Goal: Task Accomplishment & Management: Manage account settings

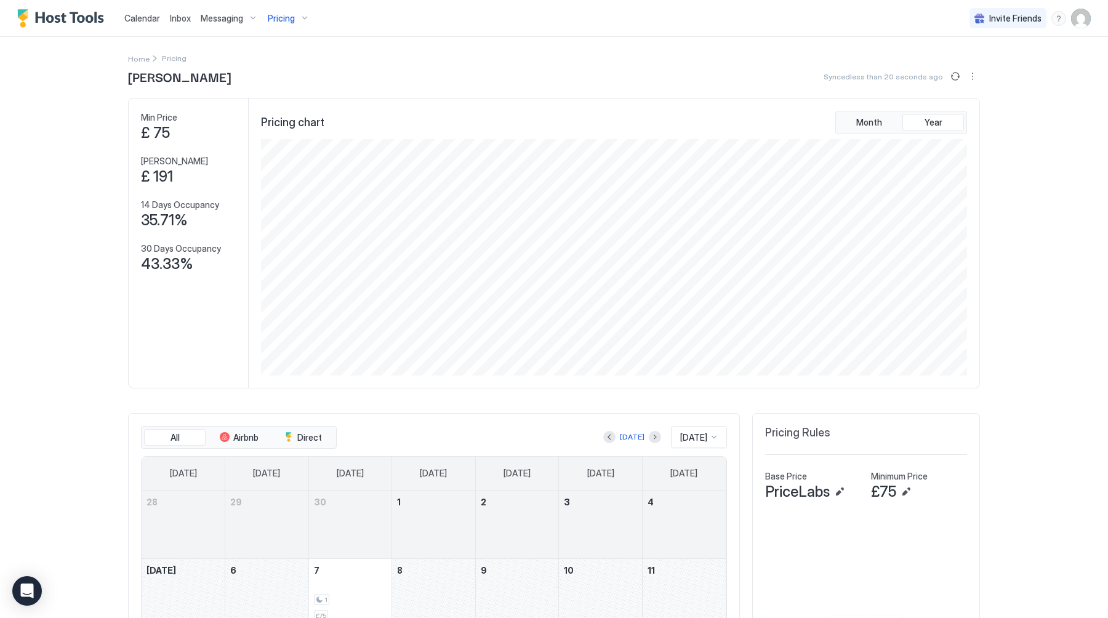
scroll to position [236, 709]
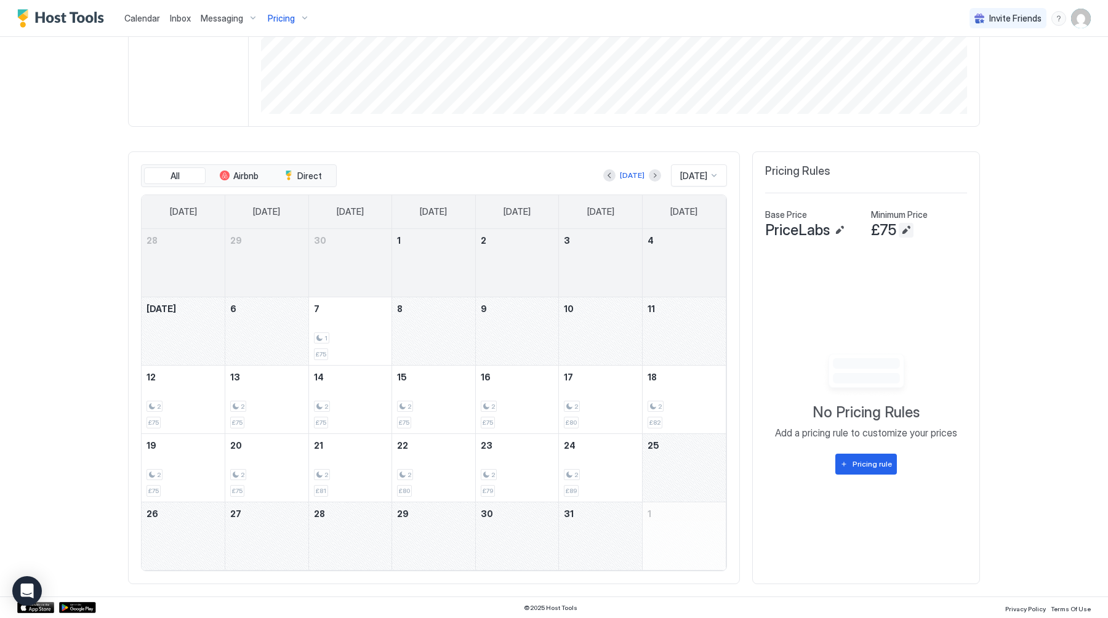
click at [910, 232] on button "Edit" at bounding box center [906, 230] width 15 height 15
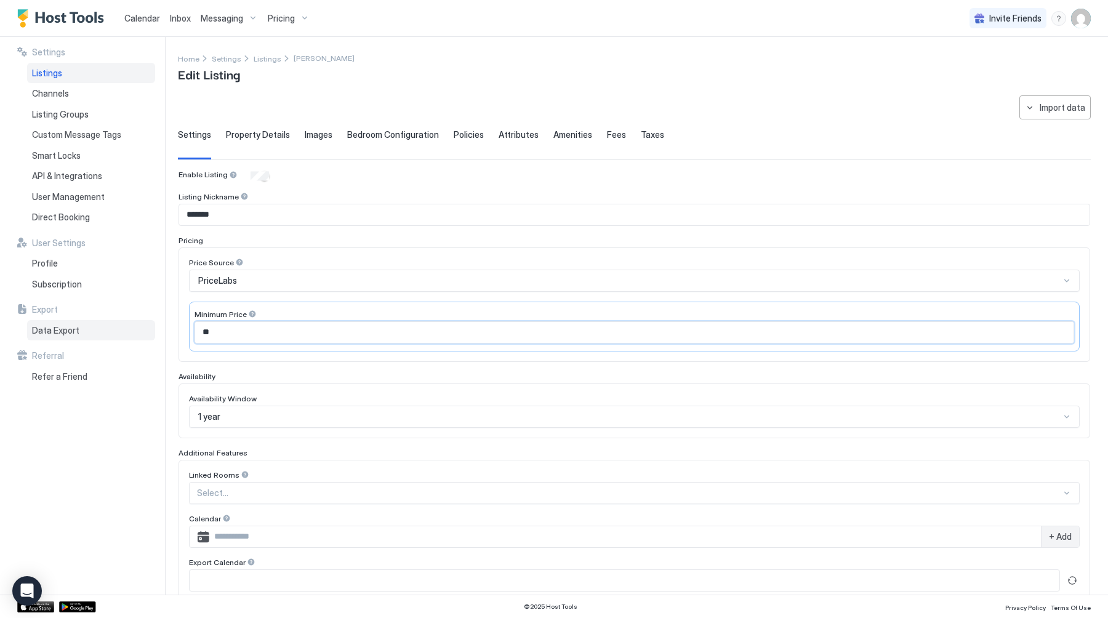
drag, startPoint x: 244, startPoint y: 337, endPoint x: 133, endPoint y: 334, distance: 110.9
click at [136, 334] on div "**********" at bounding box center [554, 316] width 1108 height 558
type input "**"
click at [218, 412] on div "1 year" at bounding box center [634, 417] width 891 height 22
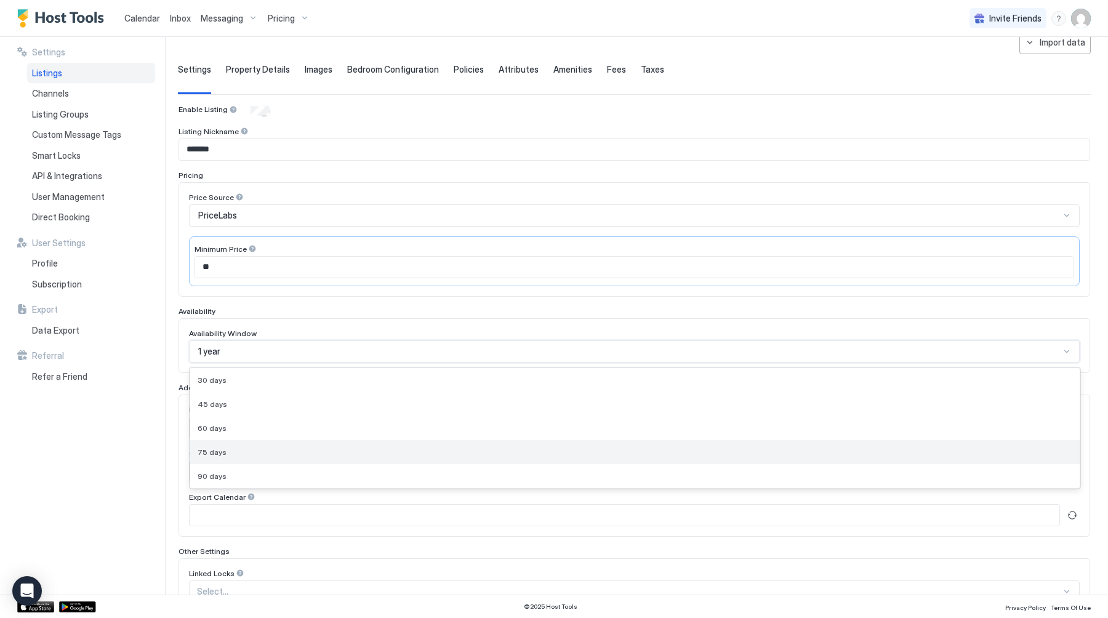
scroll to position [95, 0]
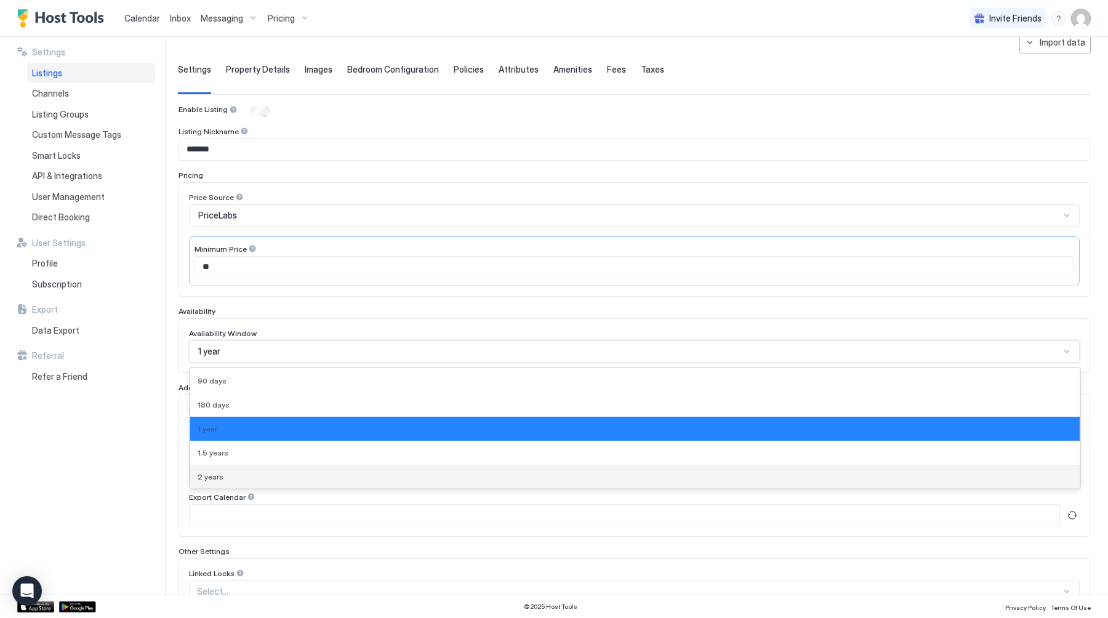
click at [222, 468] on div "2 years" at bounding box center [635, 477] width 890 height 24
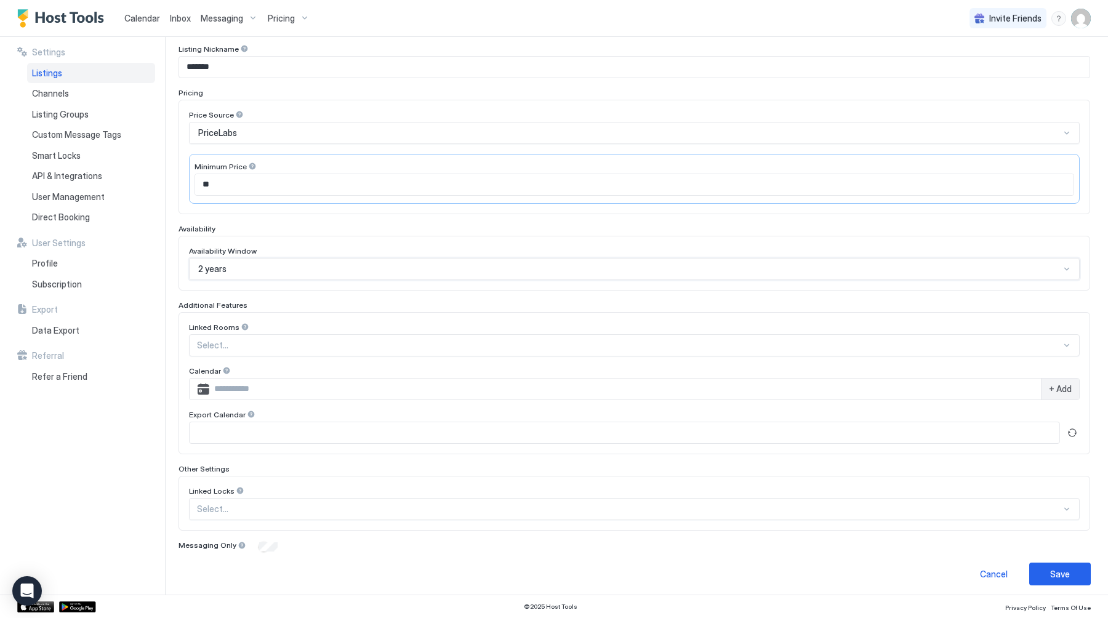
scroll to position [153, 0]
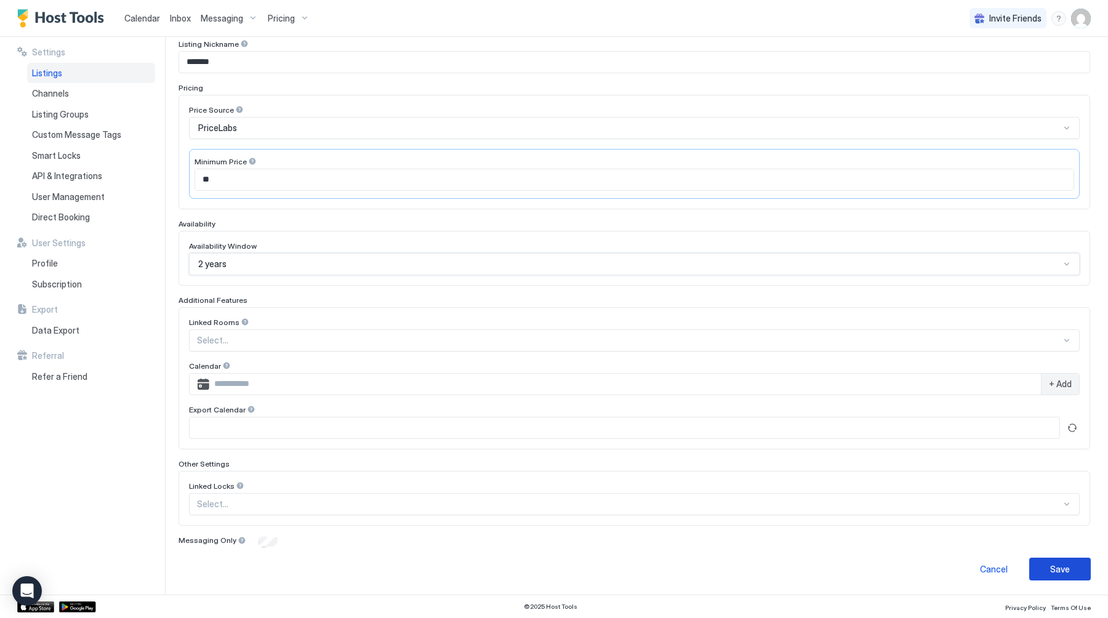
click at [1048, 567] on button "Save" at bounding box center [1061, 569] width 62 height 23
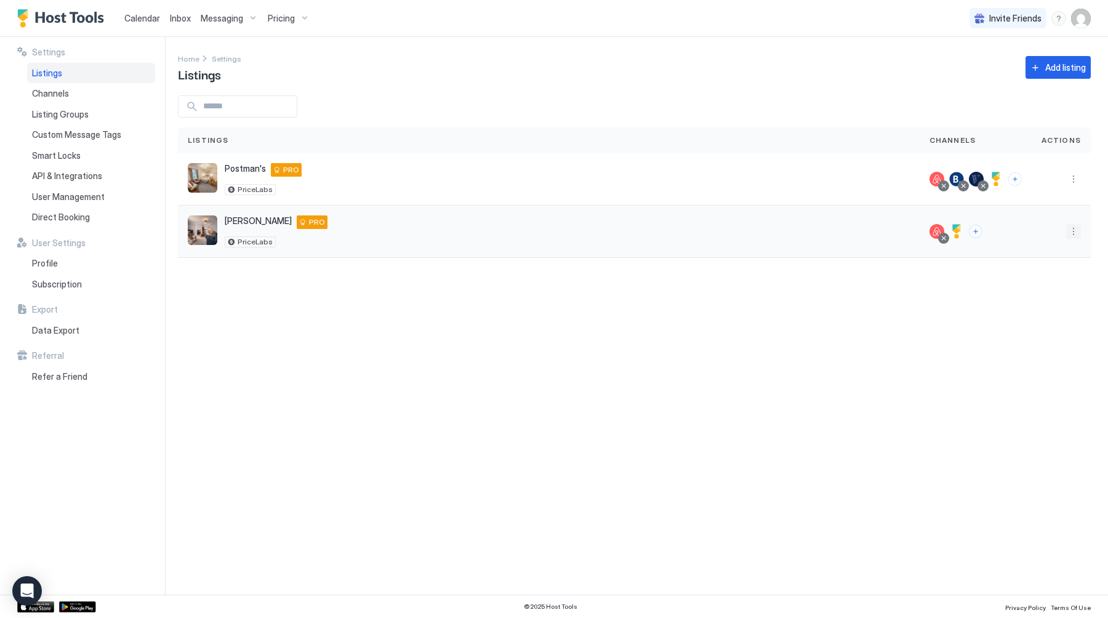
click at [1072, 238] on button "More options" at bounding box center [1074, 231] width 15 height 15
click at [1058, 270] on div "Pricing" at bounding box center [1042, 269] width 84 height 20
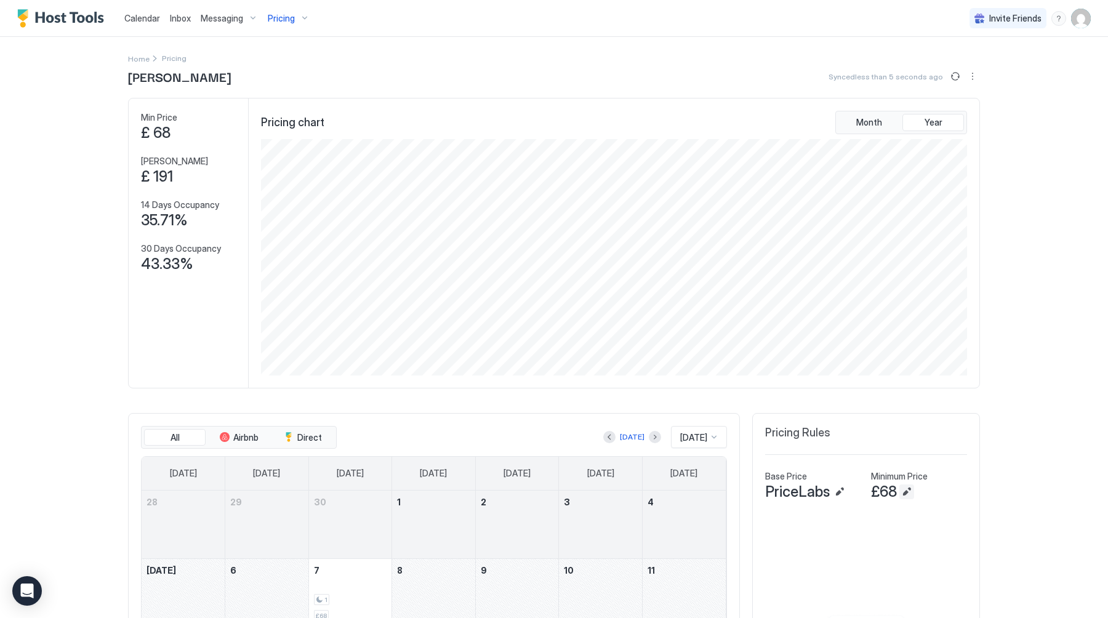
click at [909, 491] on button "Edit" at bounding box center [907, 492] width 15 height 15
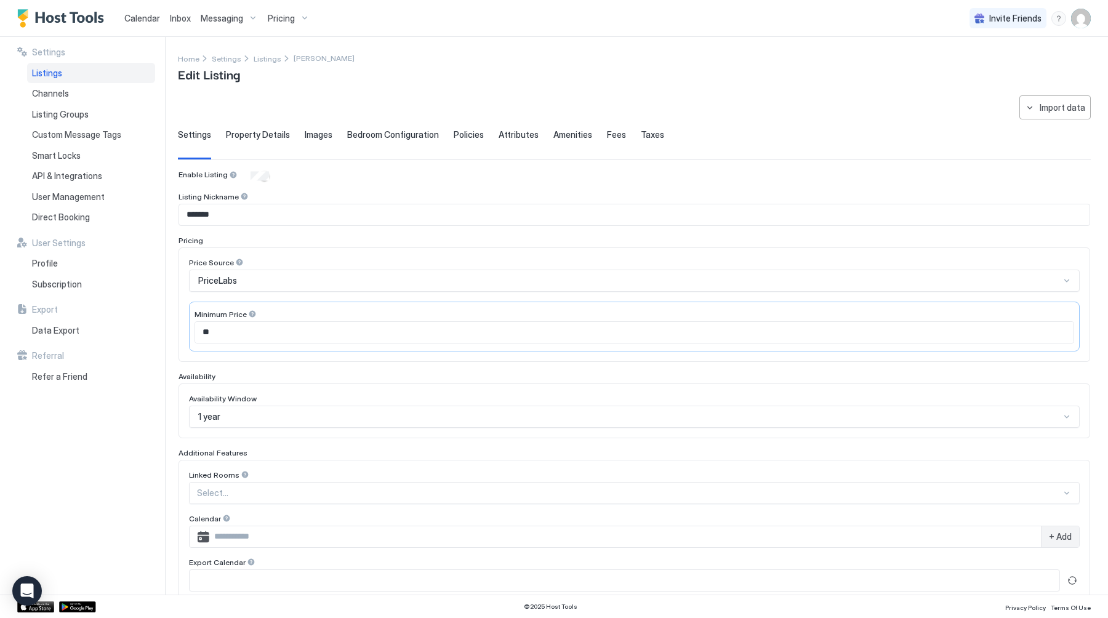
type input "**"
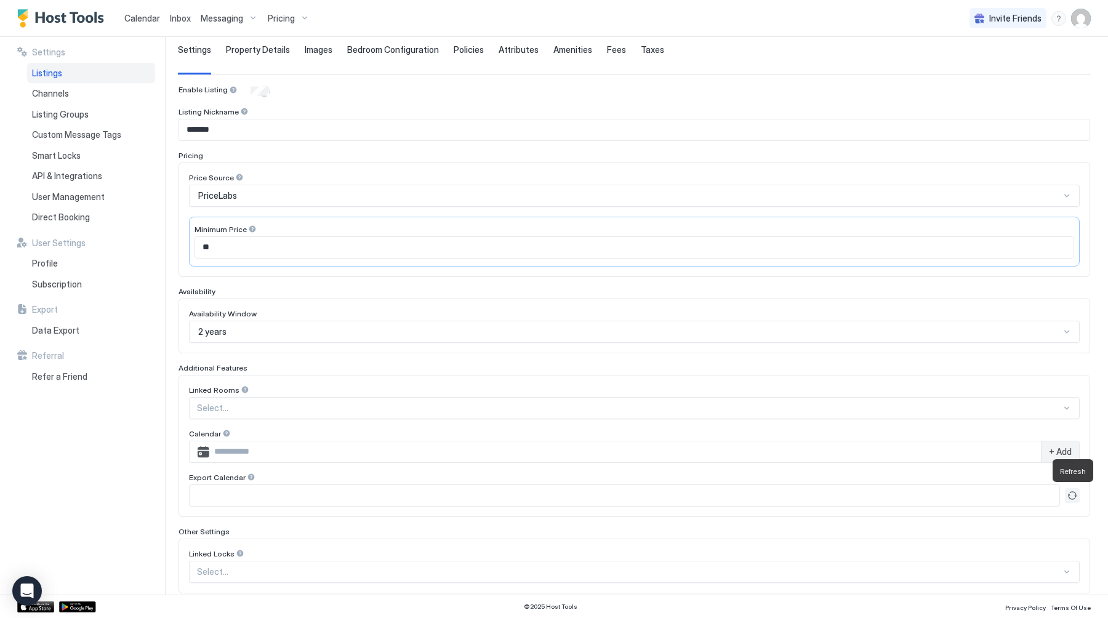
scroll to position [153, 0]
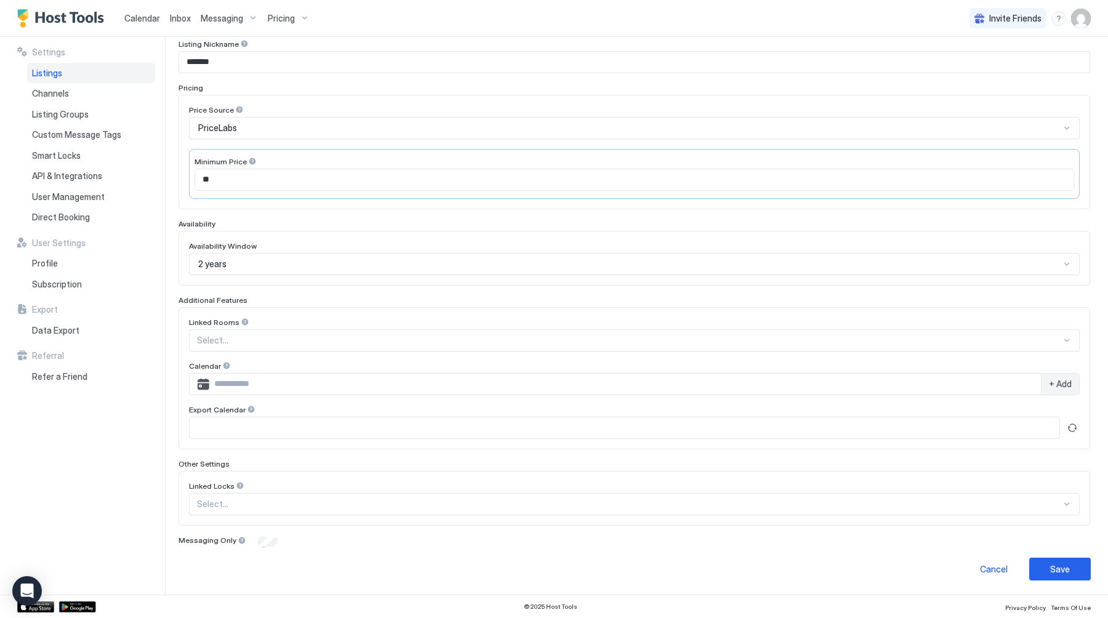
click at [256, 386] on input "Input Field" at bounding box center [625, 384] width 832 height 21
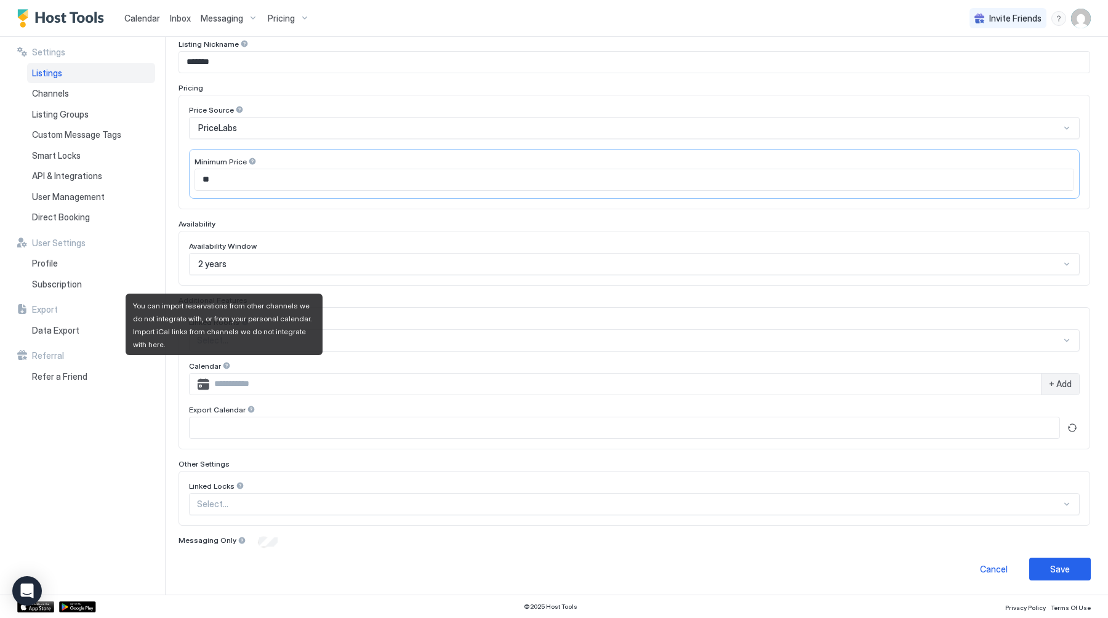
click at [222, 365] on div at bounding box center [226, 365] width 9 height 9
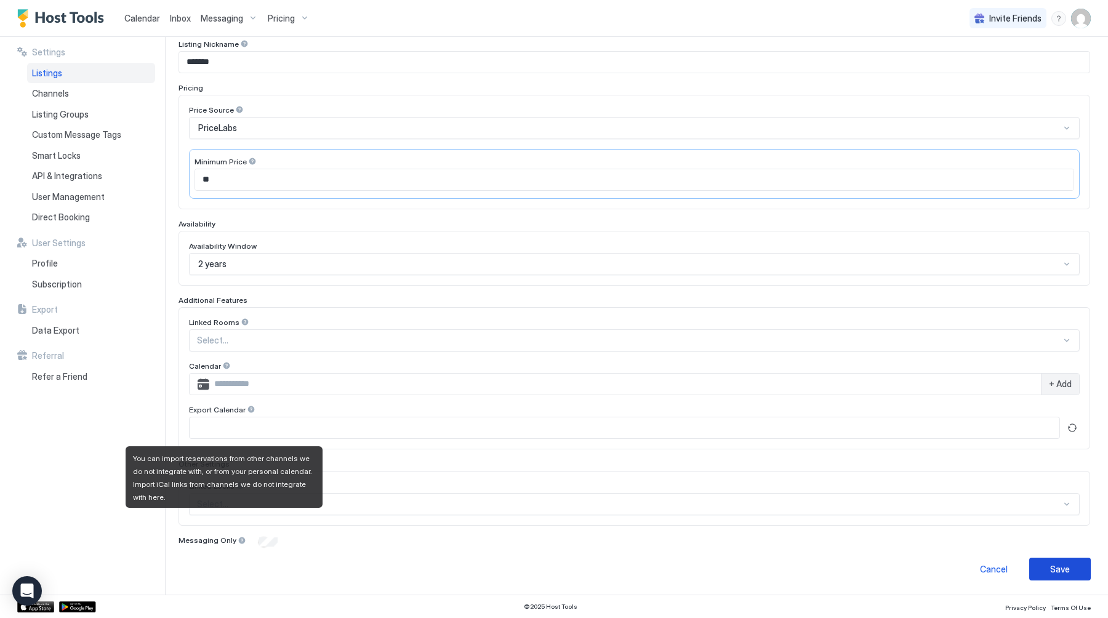
click at [1073, 566] on button "Save" at bounding box center [1061, 569] width 62 height 23
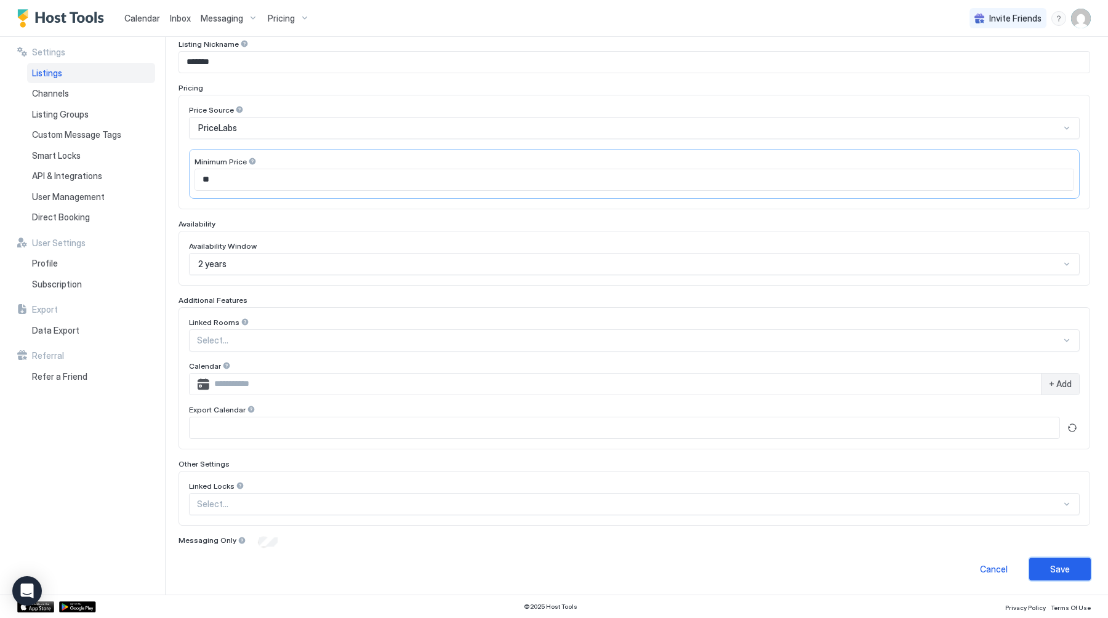
click at [1066, 577] on button "Save" at bounding box center [1061, 569] width 62 height 23
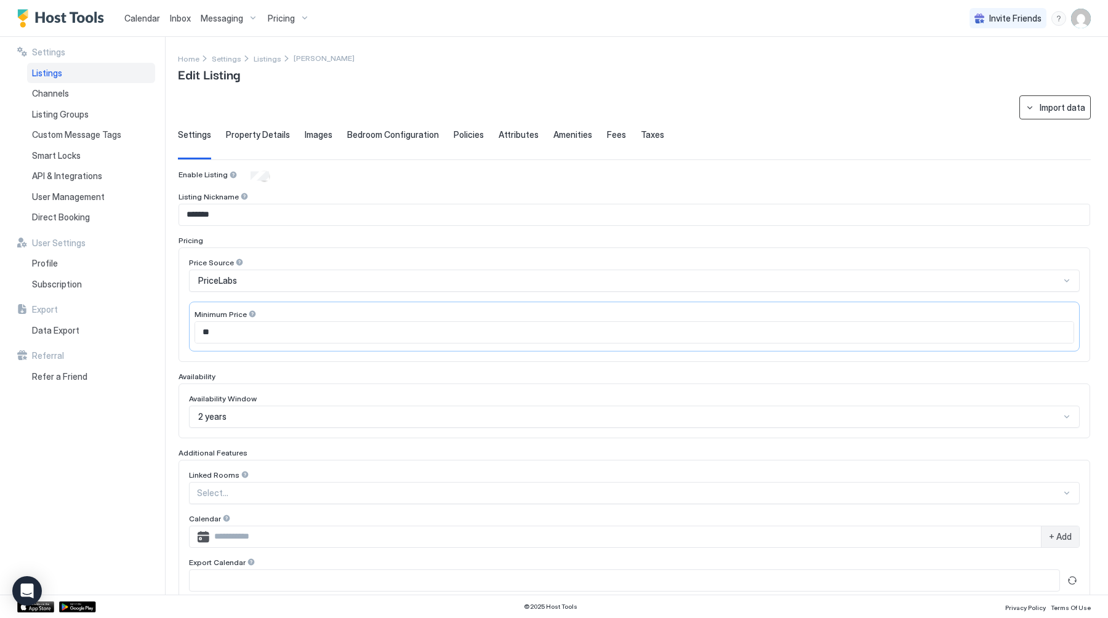
click at [1038, 108] on button "Import data" at bounding box center [1055, 107] width 71 height 24
click at [1035, 108] on div at bounding box center [554, 309] width 1108 height 618
click at [299, 59] on span "[PERSON_NAME]" at bounding box center [324, 58] width 61 height 9
click at [266, 59] on span "Listings" at bounding box center [268, 58] width 28 height 9
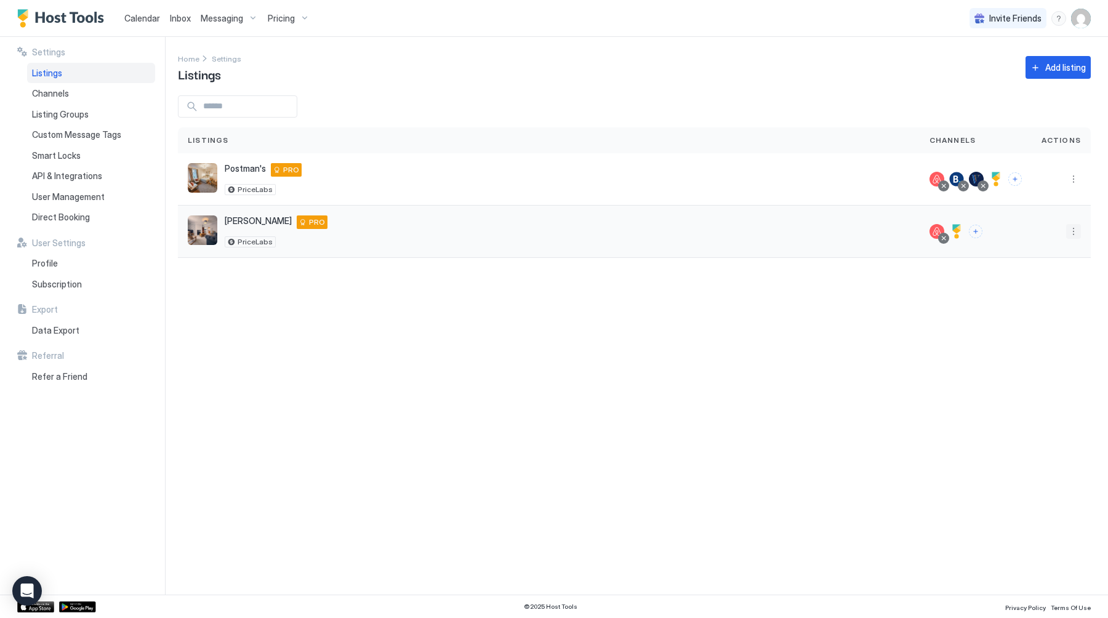
click at [1077, 231] on button "More options" at bounding box center [1074, 231] width 15 height 15
click at [1049, 272] on div "Pricing" at bounding box center [1042, 269] width 84 height 20
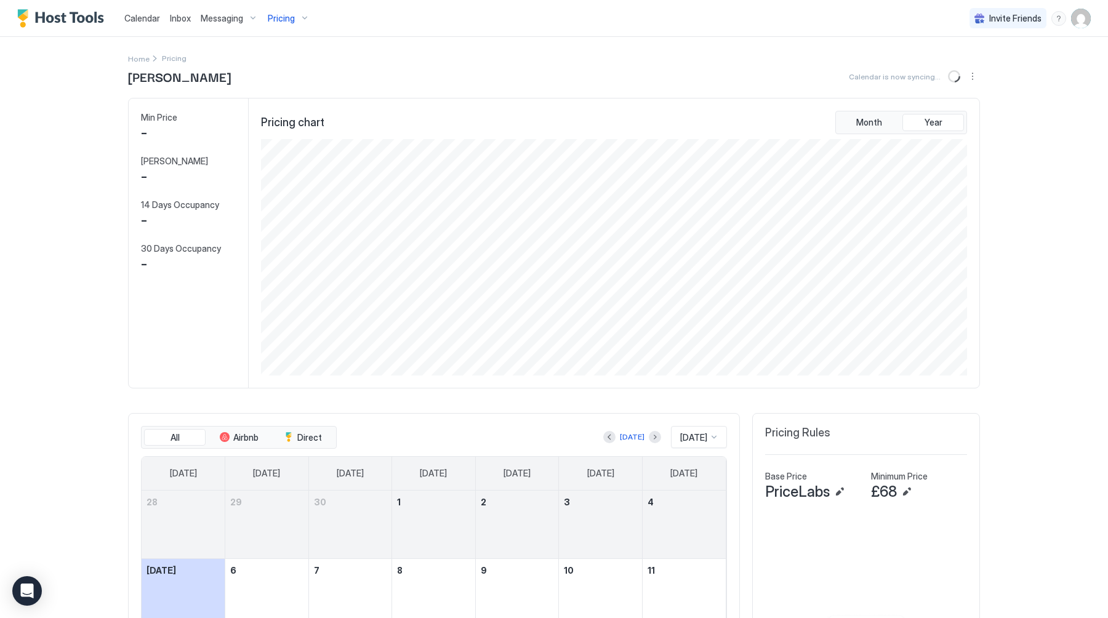
scroll to position [236, 709]
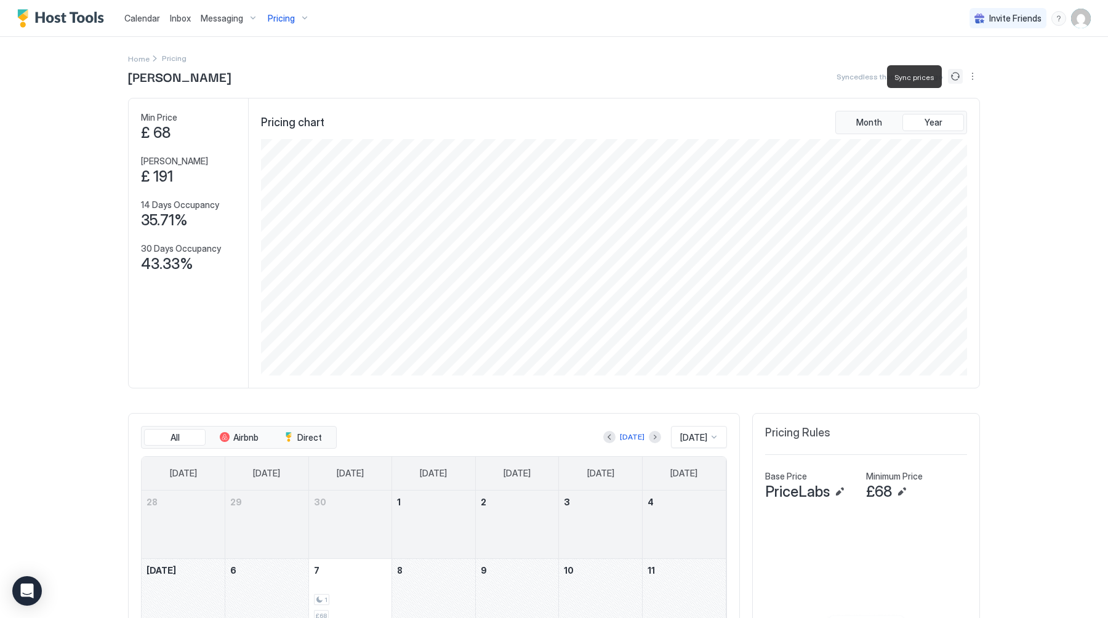
click at [961, 76] on button "Sync prices" at bounding box center [955, 76] width 15 height 15
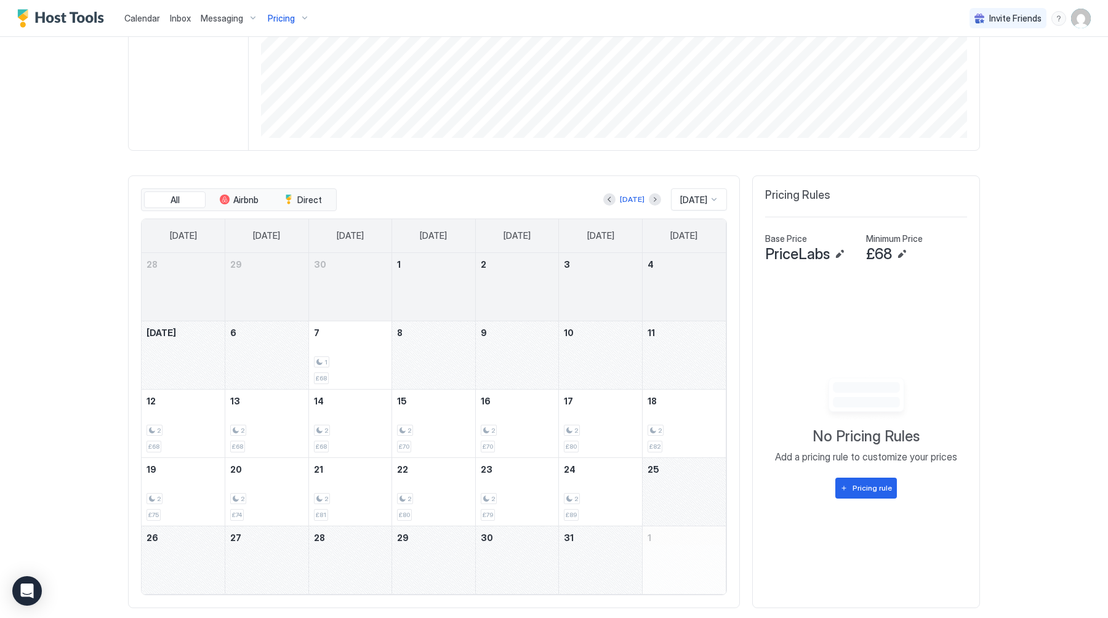
scroll to position [262, 0]
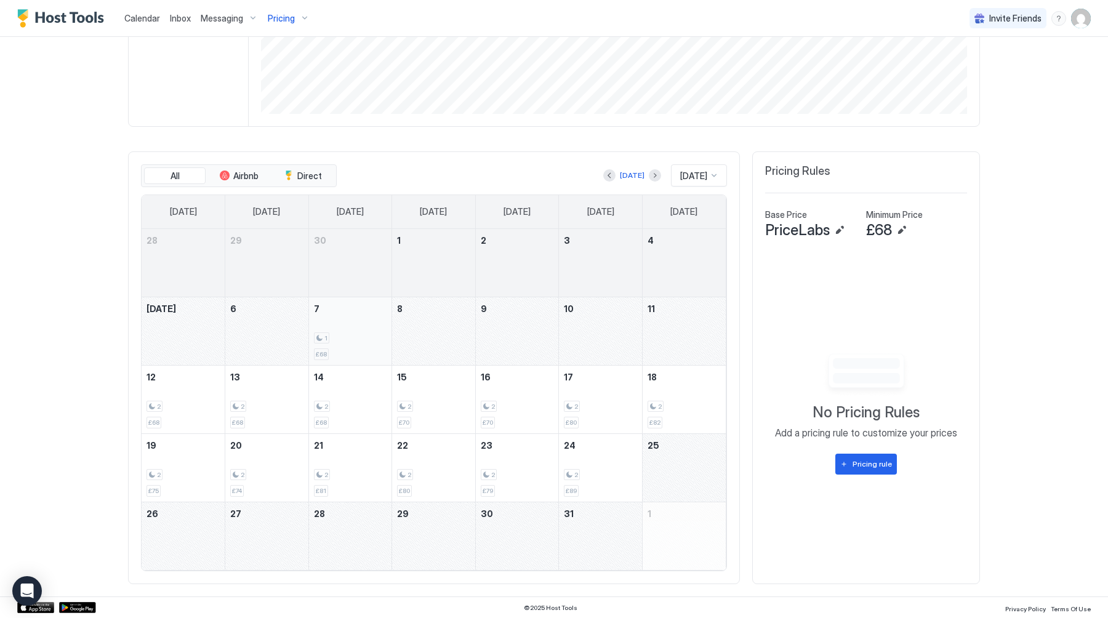
click at [357, 346] on div "1 £68" at bounding box center [350, 331] width 73 height 58
